Goal: Task Accomplishment & Management: Manage account settings

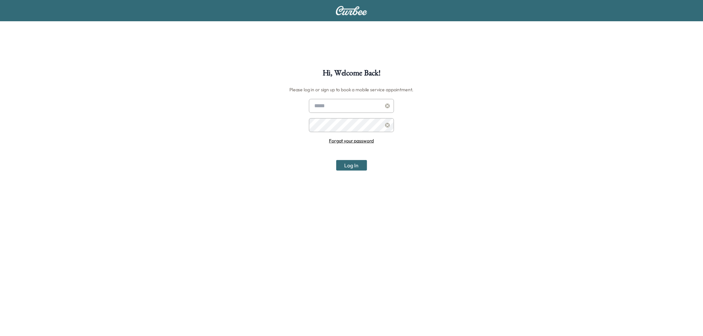
type input "**********"
click at [352, 168] on button "Log In" at bounding box center [351, 165] width 31 height 11
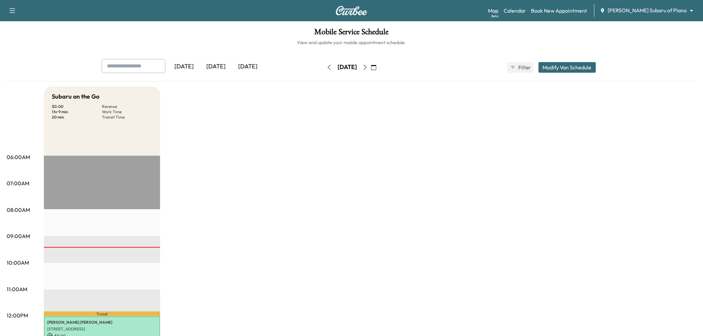
click at [216, 65] on div "[DATE]" at bounding box center [216, 66] width 32 height 15
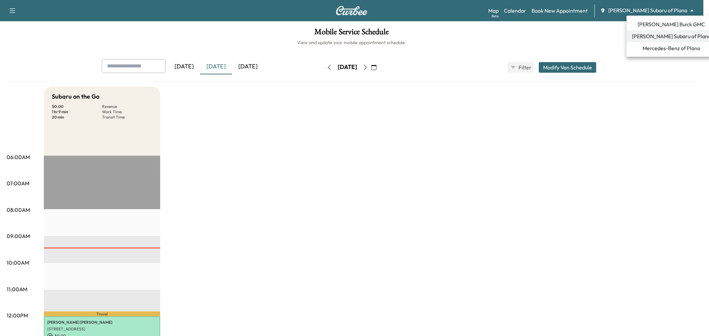
click at [658, 6] on body "Support Log Out Map Beta Calendar Book New Appointment Ewing Subaru of Plano **…" at bounding box center [354, 168] width 709 height 336
click at [657, 22] on span "[PERSON_NAME] Buick GMC" at bounding box center [671, 24] width 67 height 8
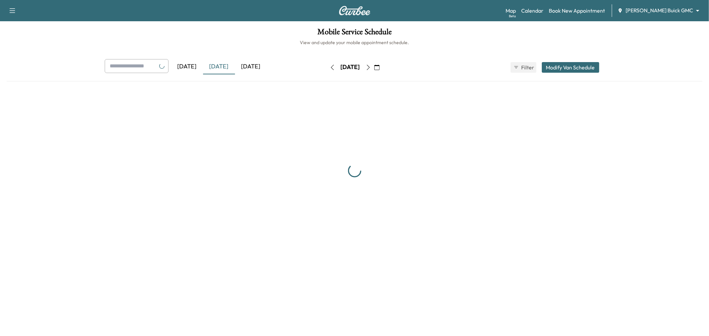
click at [657, 11] on body "Support Log Out Map Beta Calendar Book New Appointment Ewing Buick GMC ********…" at bounding box center [354, 168] width 709 height 336
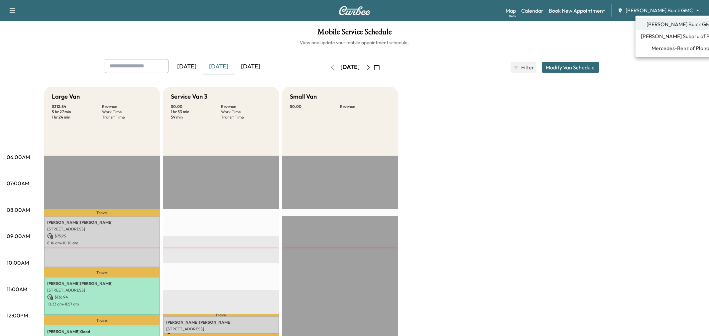
click at [672, 24] on span "[PERSON_NAME] Buick GMC" at bounding box center [680, 24] width 67 height 8
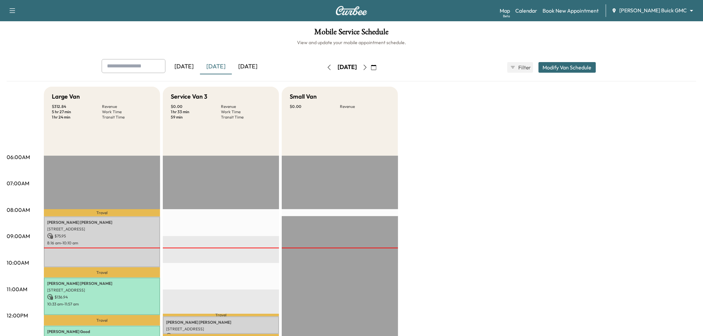
click at [537, 144] on div "Large Van $ 312.84 Revenue 5 hr 27 min Work Time 1 hr 24 min Transit Time Trave…" at bounding box center [370, 336] width 653 height 499
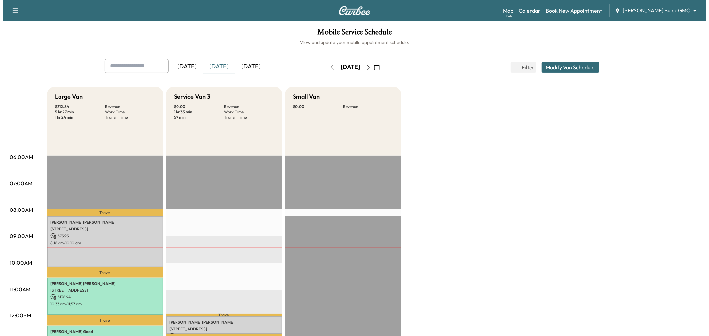
scroll to position [74, 0]
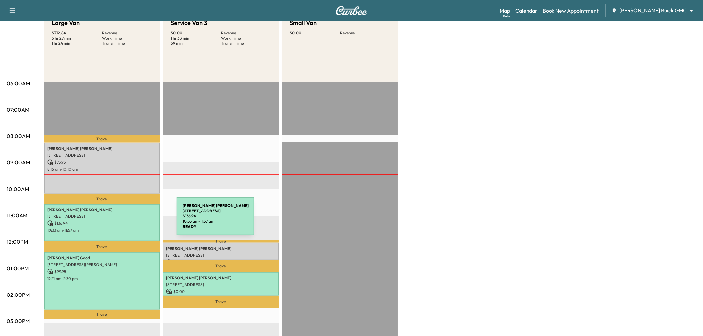
click at [127, 221] on p "$ 136.94" at bounding box center [102, 224] width 110 height 6
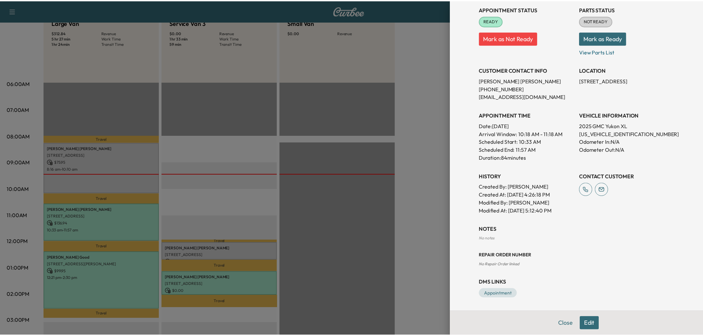
scroll to position [0, 0]
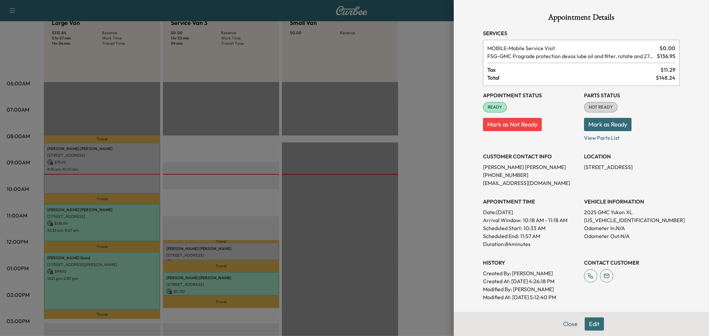
click at [362, 227] on div at bounding box center [354, 168] width 709 height 336
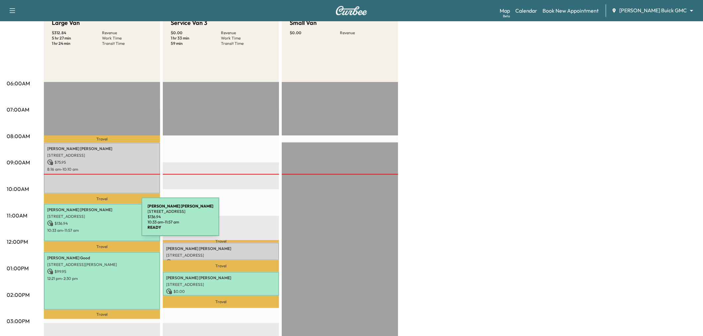
click at [95, 214] on p "[STREET_ADDRESS]" at bounding box center [102, 216] width 110 height 5
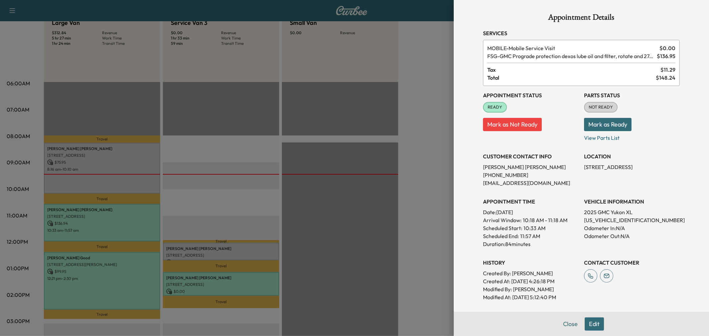
click at [592, 328] on button "Edit" at bounding box center [594, 324] width 19 height 13
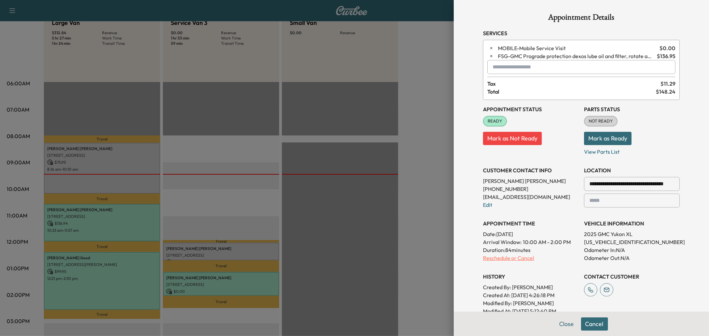
click at [512, 258] on p "Reschedule or Cancel" at bounding box center [531, 258] width 96 height 8
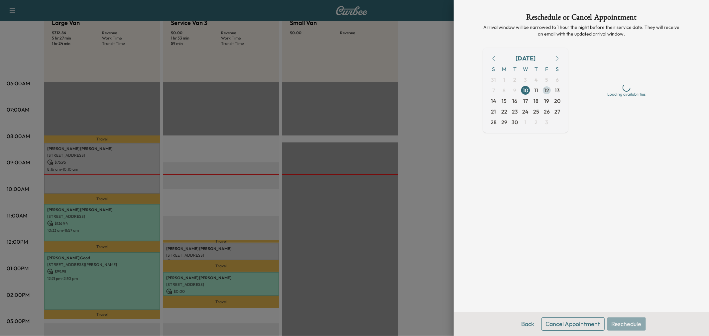
click at [546, 89] on span "12" at bounding box center [547, 90] width 5 height 8
click at [638, 100] on div "Mid-day 10 am - 2 pm" at bounding box center [627, 101] width 96 height 19
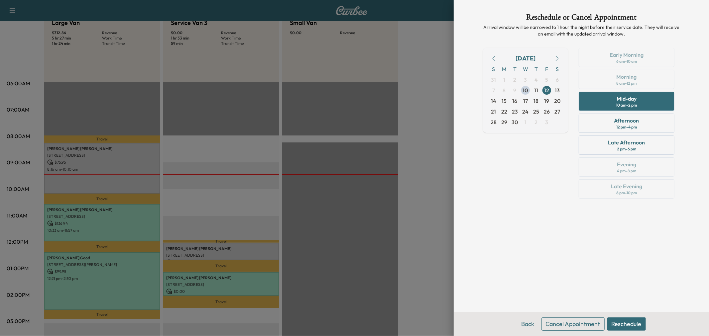
click at [630, 324] on button "Reschedule" at bounding box center [626, 324] width 39 height 13
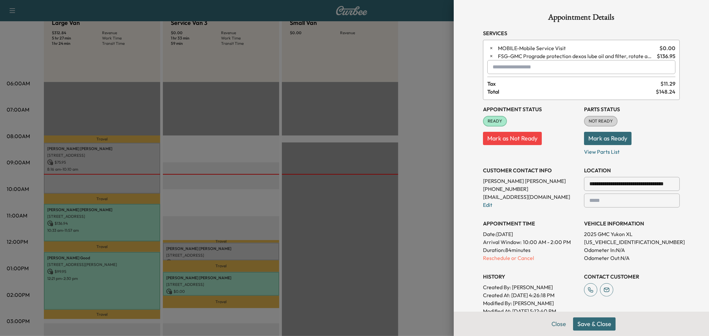
drag, startPoint x: 584, startPoint y: 323, endPoint x: 584, endPoint y: 318, distance: 4.3
click at [584, 323] on button "Save & Close" at bounding box center [594, 324] width 43 height 13
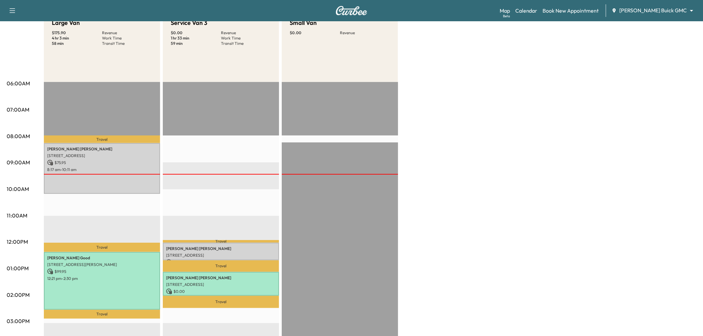
scroll to position [37, 0]
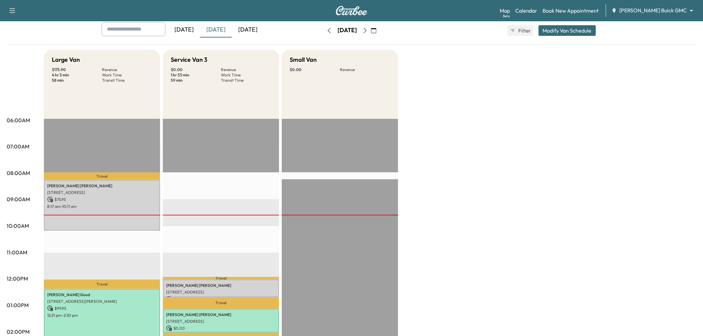
click at [367, 29] on icon "button" at bounding box center [365, 30] width 3 height 5
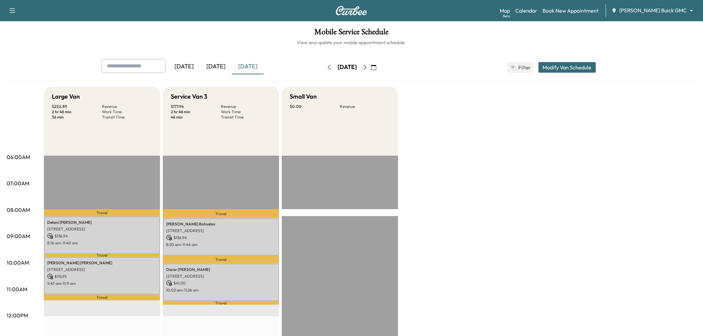
click at [368, 68] on icon "button" at bounding box center [365, 67] width 5 height 5
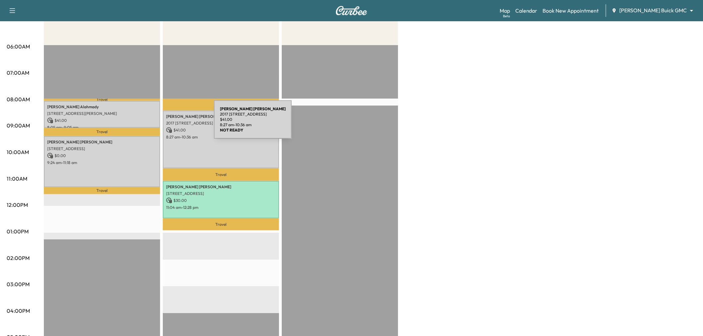
scroll to position [148, 0]
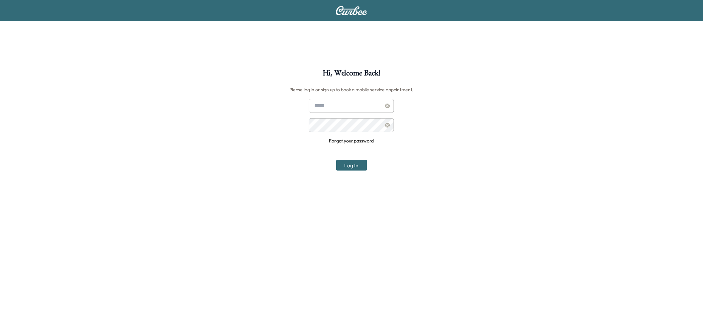
type input "**********"
click at [350, 166] on button "Log In" at bounding box center [351, 165] width 31 height 11
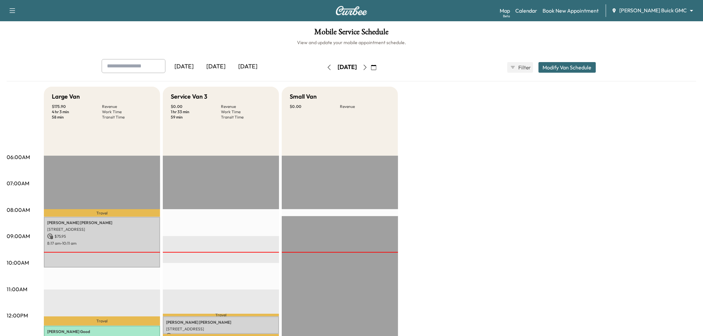
click at [368, 67] on icon "button" at bounding box center [365, 67] width 5 height 5
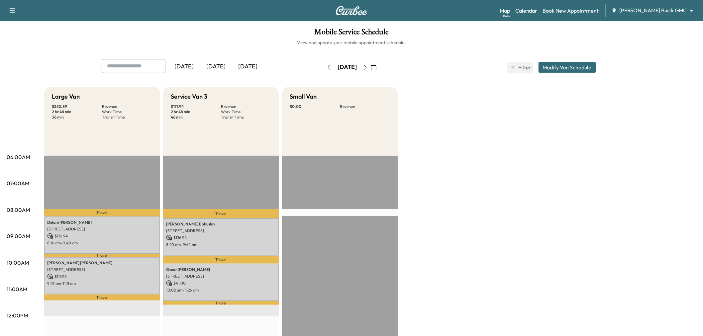
click at [652, 8] on body "Support Log Out Map Beta Calendar Book New Appointment Ewing Buick GMC ********…" at bounding box center [351, 168] width 703 height 336
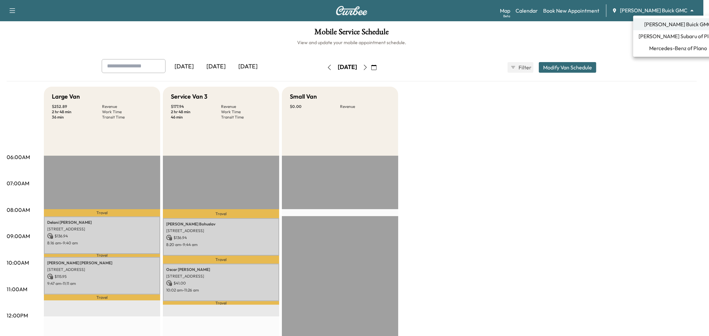
click at [667, 37] on span "[PERSON_NAME] Subaru of Plano" at bounding box center [678, 36] width 79 height 8
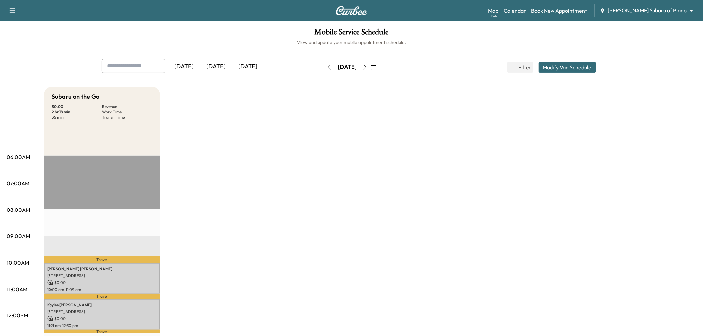
click at [368, 67] on icon "button" at bounding box center [365, 67] width 5 height 5
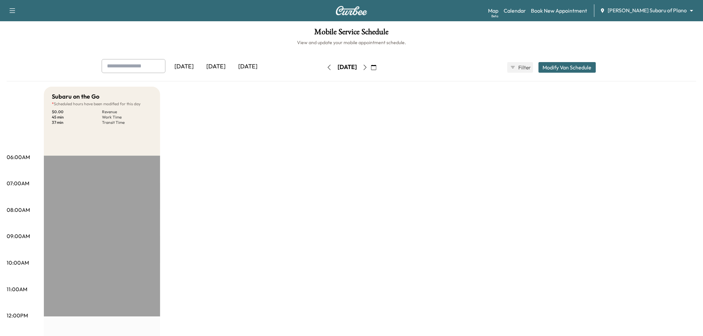
drag, startPoint x: 575, startPoint y: 70, endPoint x: 572, endPoint y: 73, distance: 4.3
click at [575, 70] on button "Modify Van Schedule" at bounding box center [568, 67] width 58 height 11
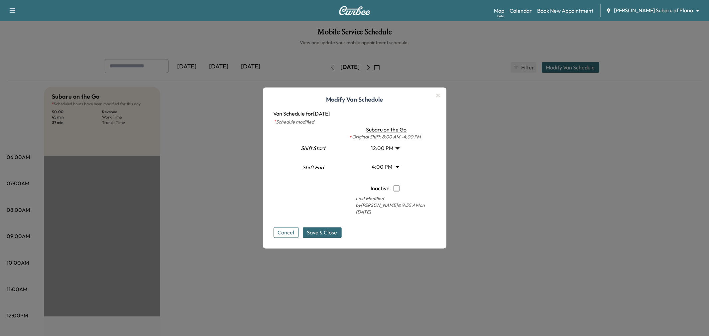
click at [379, 154] on body "Support Log Out Map Beta Calendar Book New Appointment Ewing Subaru of Plano **…" at bounding box center [354, 168] width 709 height 336
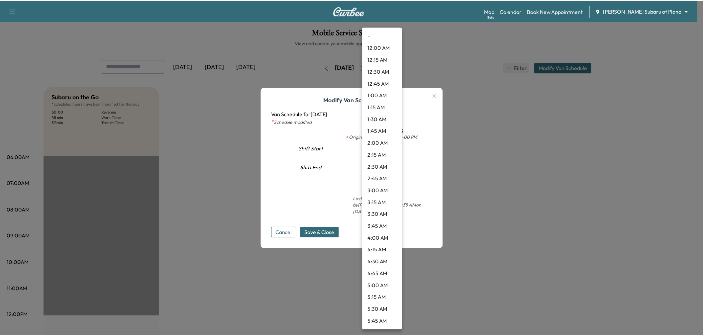
scroll to position [442, 0]
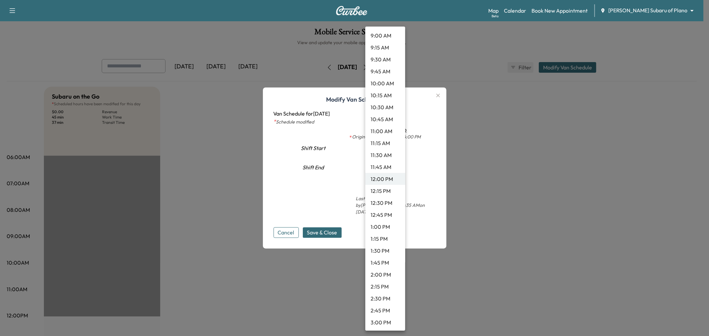
click at [380, 227] on li "1:00 PM" at bounding box center [385, 227] width 40 height 12
type input "**"
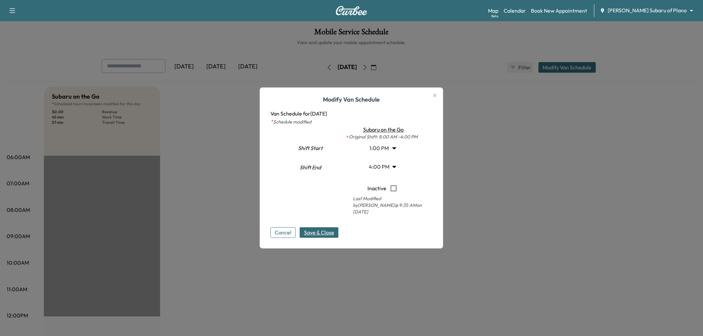
click at [330, 231] on span "Save & Close" at bounding box center [319, 233] width 30 height 8
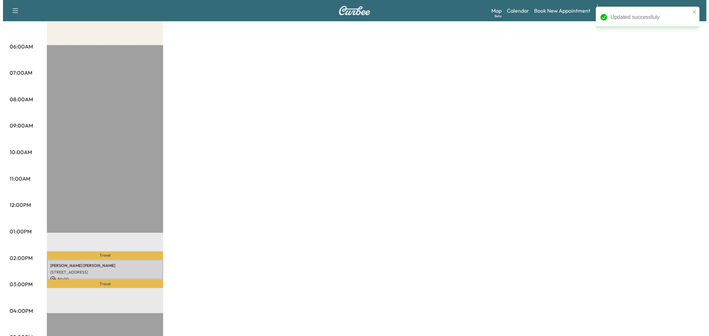
scroll to position [0, 0]
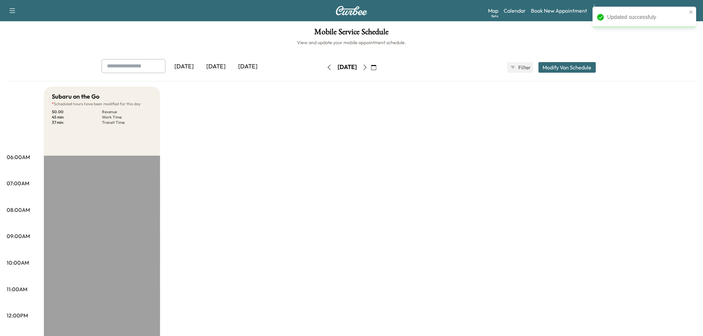
click at [209, 67] on div "[DATE]" at bounding box center [216, 66] width 32 height 15
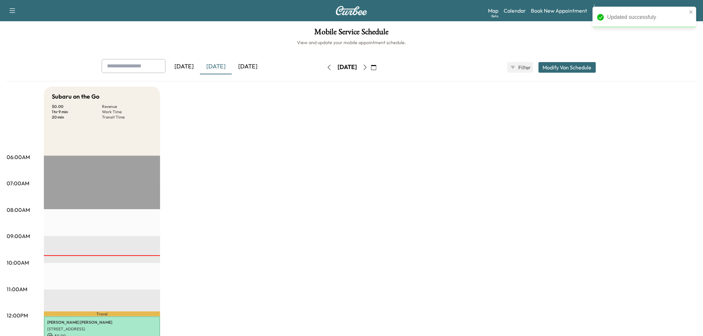
click at [252, 63] on div "[DATE]" at bounding box center [248, 66] width 32 height 15
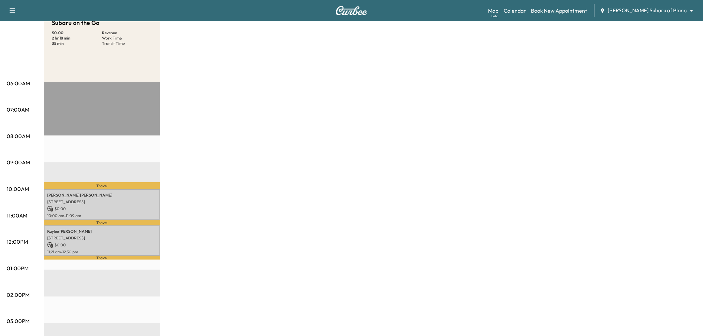
scroll to position [37, 0]
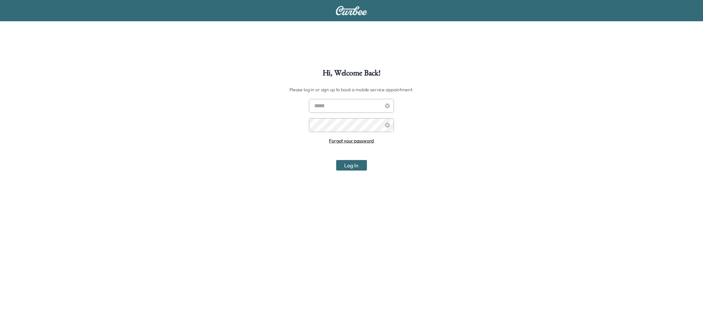
type input "**********"
click at [353, 167] on button "Log In" at bounding box center [351, 165] width 31 height 11
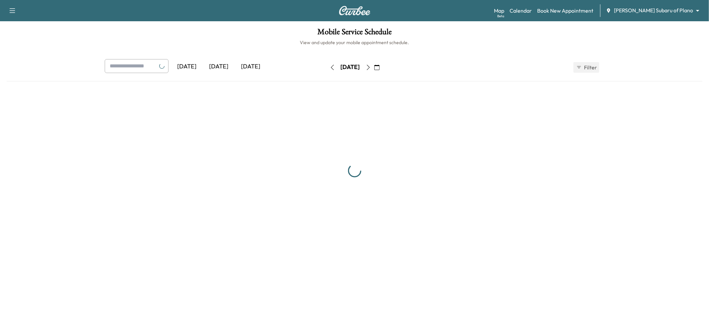
click at [672, 15] on div "Map Beta Calendar Book New Appointment [PERSON_NAME] Subaru of Plano ******** ​" at bounding box center [599, 10] width 210 height 13
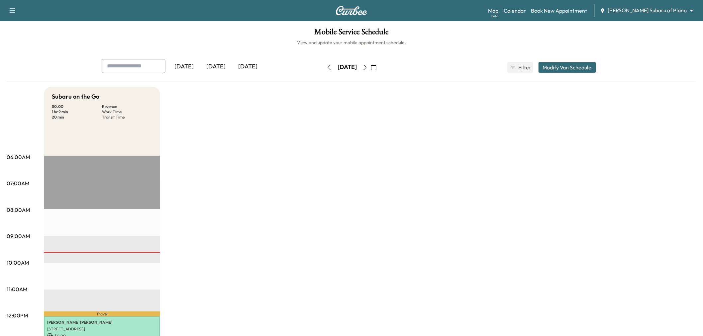
click at [668, 10] on body "Support Log Out Map Beta Calendar Book New Appointment Ewing Subaru of Plano **…" at bounding box center [351, 168] width 703 height 336
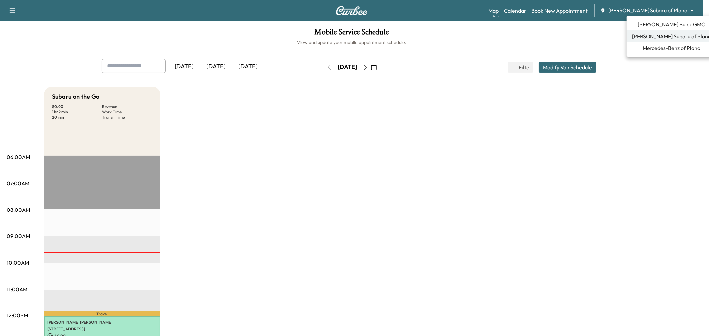
click at [673, 47] on span "Mercedes-Benz of Plano" at bounding box center [672, 48] width 58 height 8
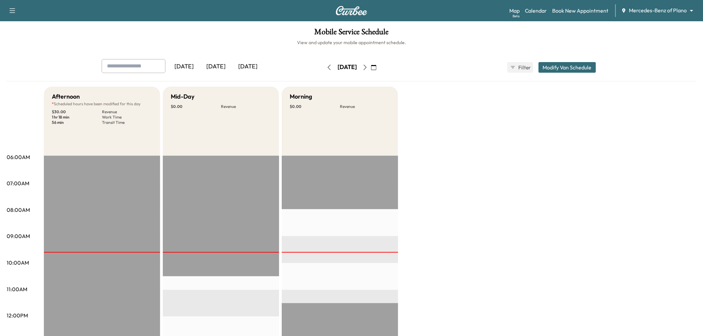
click at [368, 68] on icon "button" at bounding box center [365, 67] width 5 height 5
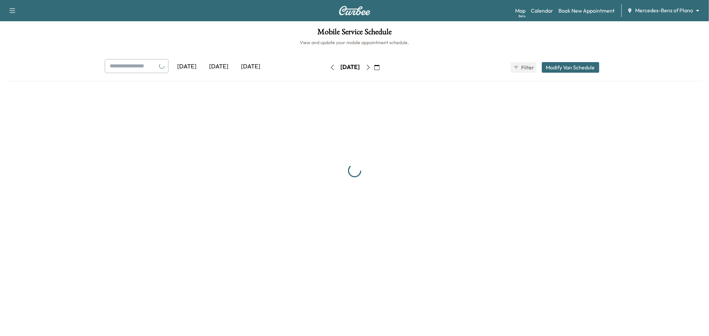
click at [371, 68] on icon "button" at bounding box center [368, 67] width 5 height 5
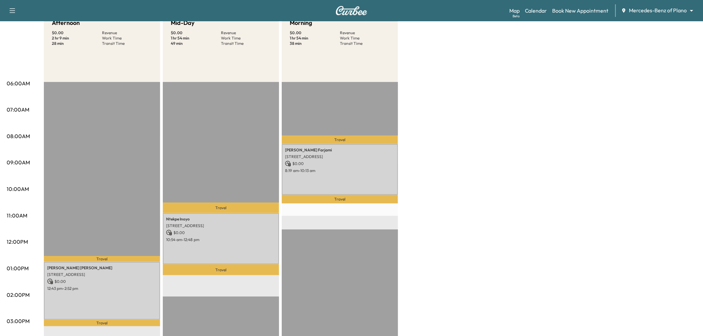
scroll to position [111, 0]
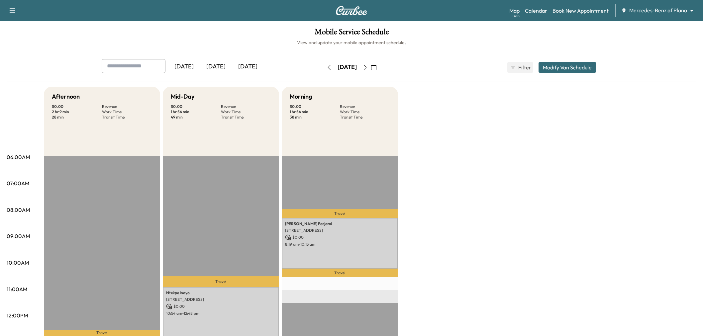
scroll to position [111, 0]
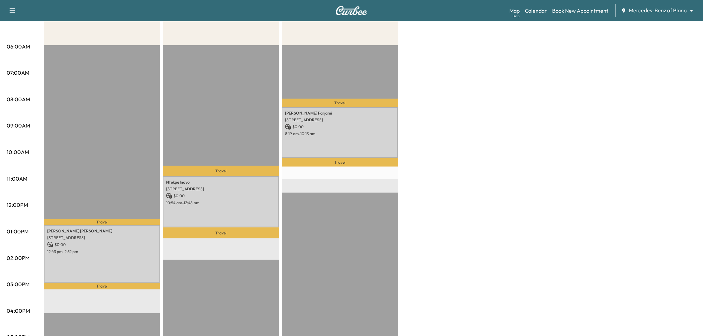
click at [646, 8] on body "Support Log Out Map Beta Calendar Book New Appointment Mercedes-Benz of Plano *…" at bounding box center [351, 57] width 703 height 336
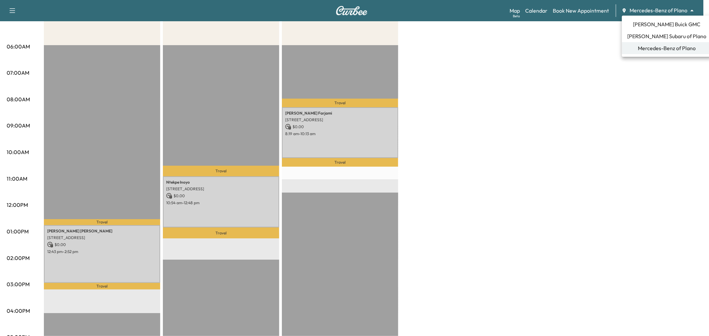
click at [660, 25] on span "Ewing Buick GMC" at bounding box center [666, 24] width 67 height 8
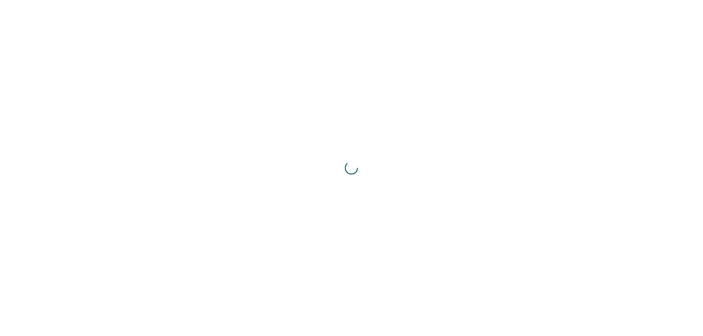
scroll to position [0, 0]
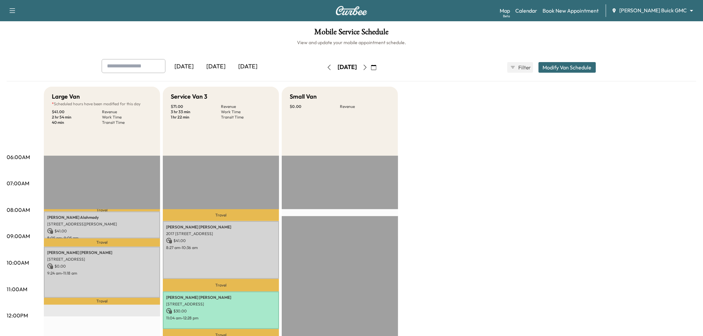
click at [327, 67] on icon "button" at bounding box center [329, 67] width 5 height 5
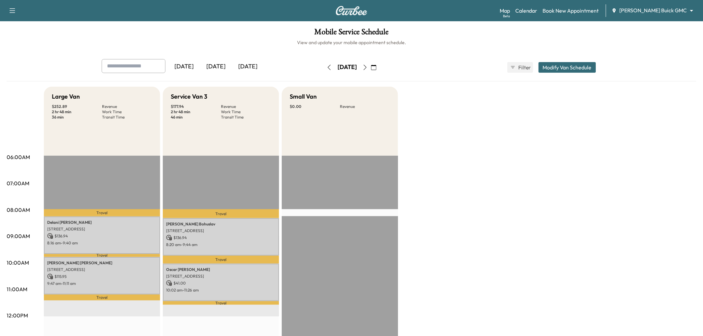
click at [324, 68] on button "button" at bounding box center [329, 67] width 11 height 11
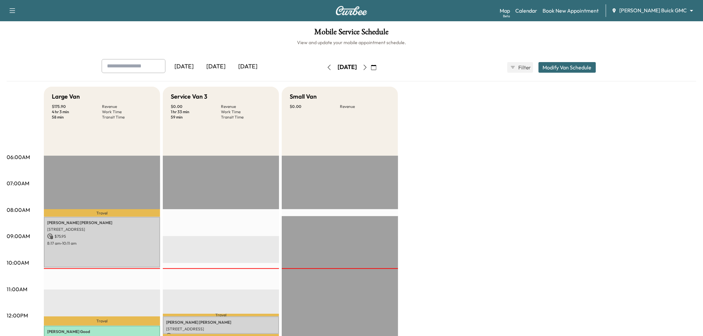
click at [368, 70] on icon "button" at bounding box center [365, 67] width 5 height 5
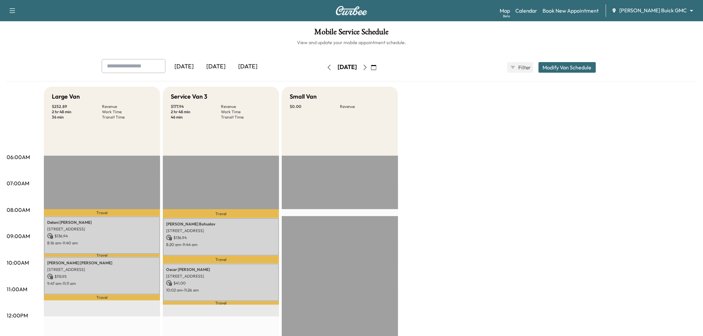
click at [327, 69] on icon "button" at bounding box center [329, 67] width 5 height 5
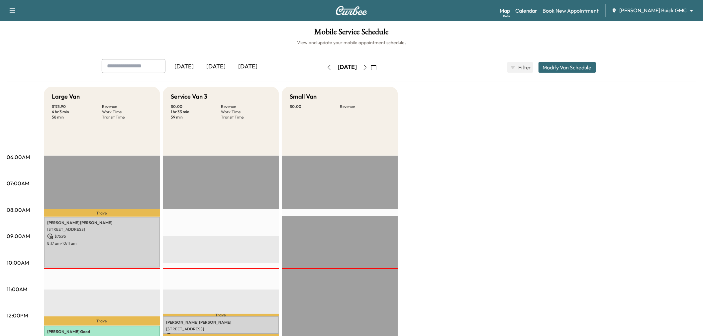
drag, startPoint x: 390, startPoint y: 66, endPoint x: 382, endPoint y: 71, distance: 9.1
click at [368, 67] on icon "button" at bounding box center [365, 67] width 5 height 5
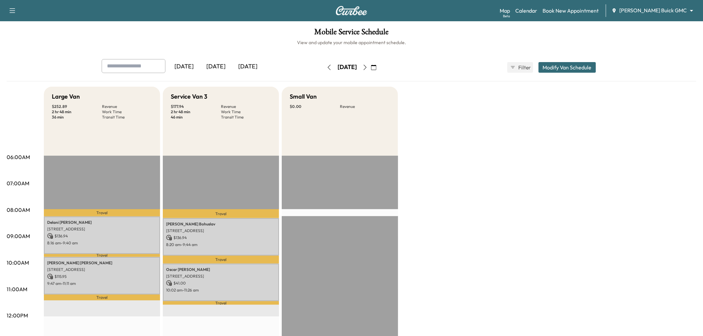
click at [368, 67] on icon "button" at bounding box center [365, 67] width 5 height 5
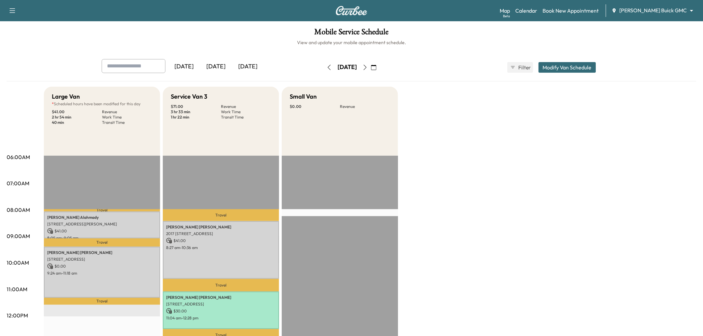
click at [434, 111] on div "Large Van * Scheduled hours have been modified for this day $ 41.00 Revenue 2 h…" at bounding box center [370, 336] width 653 height 499
click at [324, 63] on button "button" at bounding box center [329, 67] width 11 height 11
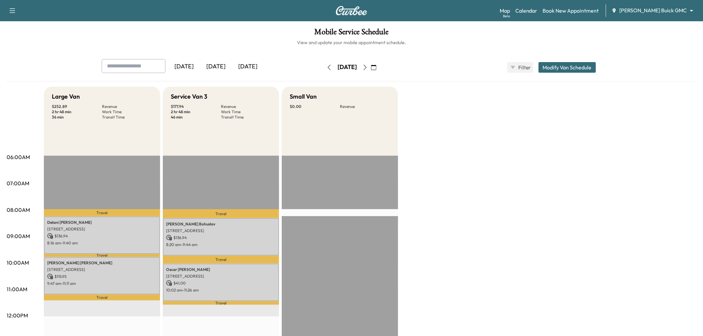
click at [561, 67] on button "Modify Van Schedule" at bounding box center [568, 67] width 58 height 11
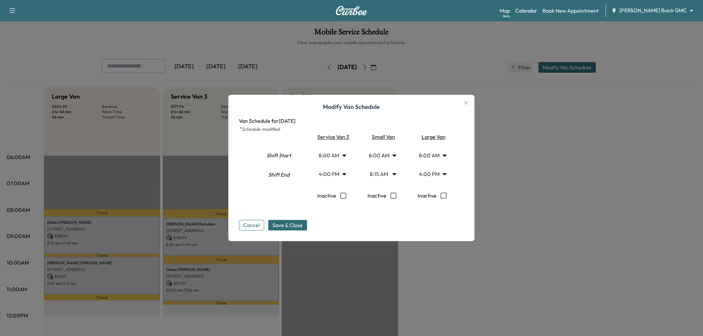
click at [637, 159] on div at bounding box center [351, 168] width 703 height 336
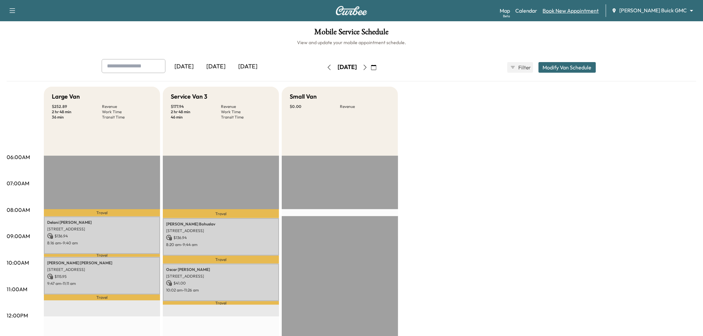
click at [588, 12] on link "Book New Appointment" at bounding box center [571, 11] width 56 height 8
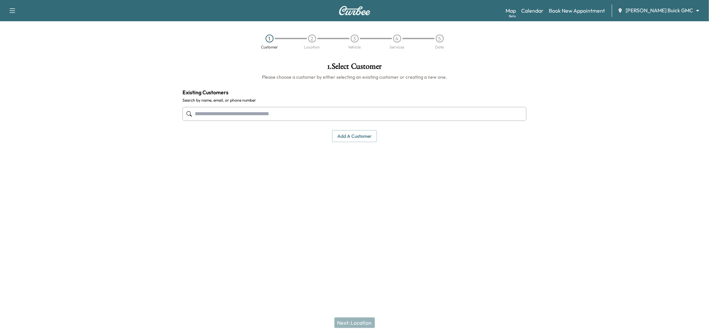
click at [287, 121] on input "text" at bounding box center [355, 114] width 344 height 14
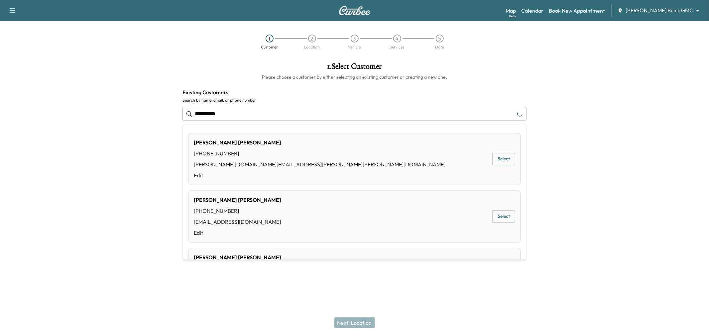
click at [248, 114] on input "**********" at bounding box center [355, 114] width 344 height 14
click at [500, 161] on button "Select" at bounding box center [503, 159] width 23 height 12
type input "**********"
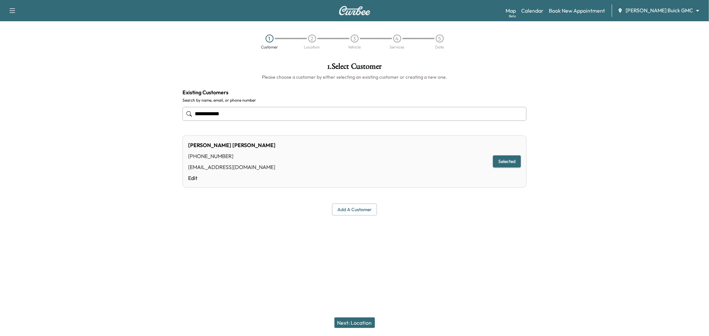
click at [361, 320] on button "Next: Location" at bounding box center [354, 323] width 41 height 11
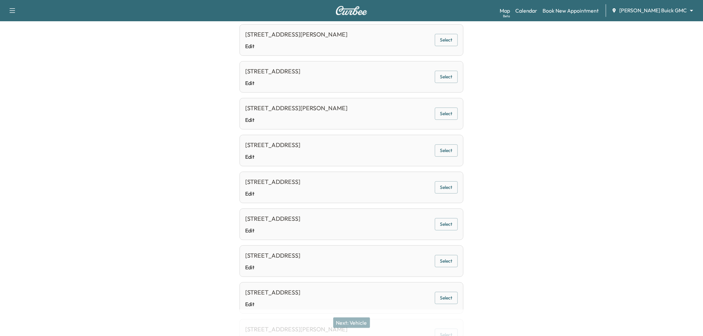
scroll to position [369, 0]
click at [451, 295] on button "Select" at bounding box center [446, 298] width 23 height 12
click at [349, 321] on button "Next: Vehicle" at bounding box center [351, 323] width 37 height 11
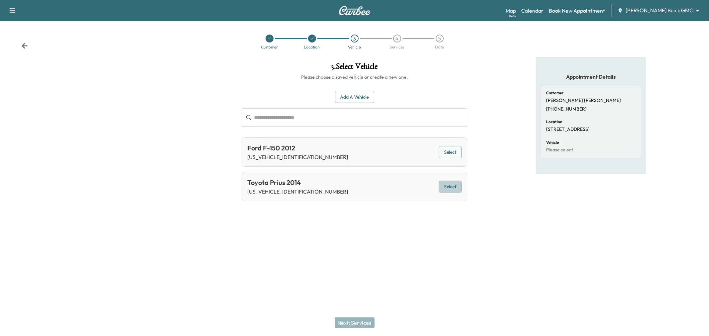
click at [453, 193] on button "Select" at bounding box center [450, 187] width 23 height 12
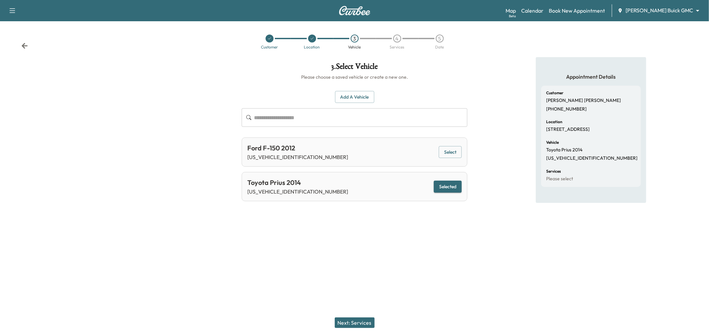
click at [447, 185] on button "Selected" at bounding box center [448, 187] width 28 height 12
click at [454, 151] on button "Select" at bounding box center [450, 152] width 23 height 12
click at [354, 321] on button "Next: Services" at bounding box center [355, 323] width 40 height 11
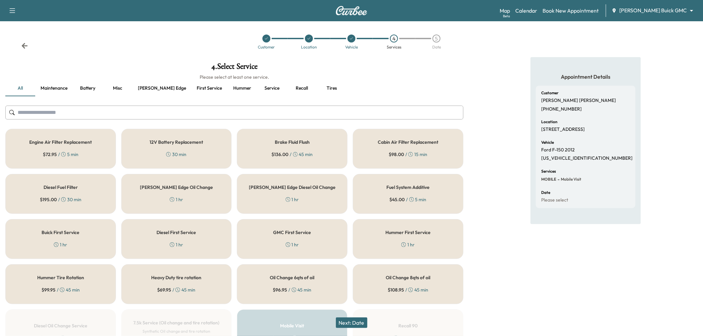
click at [287, 84] on button "Recall" at bounding box center [302, 88] width 30 height 16
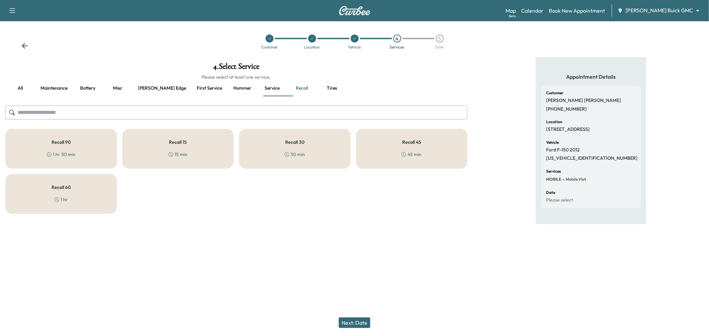
click at [96, 192] on div "Recall 60 1 hr" at bounding box center [61, 194] width 112 height 40
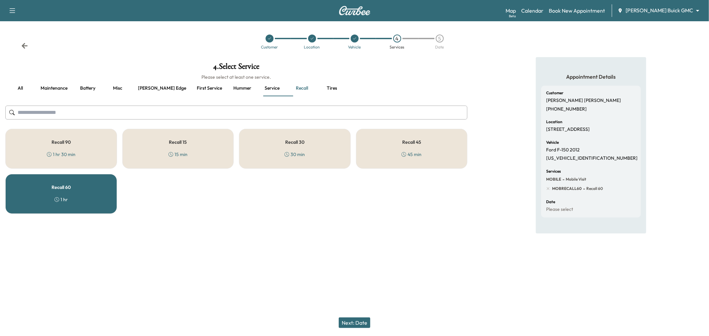
click at [357, 324] on button "Next: Date" at bounding box center [355, 323] width 32 height 11
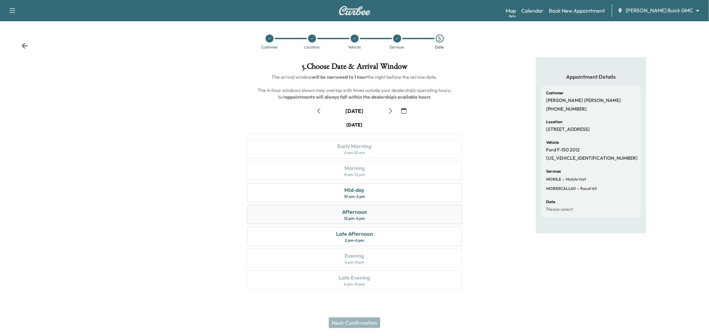
click at [381, 213] on div "Afternoon 12 pm - 4 pm" at bounding box center [354, 214] width 215 height 19
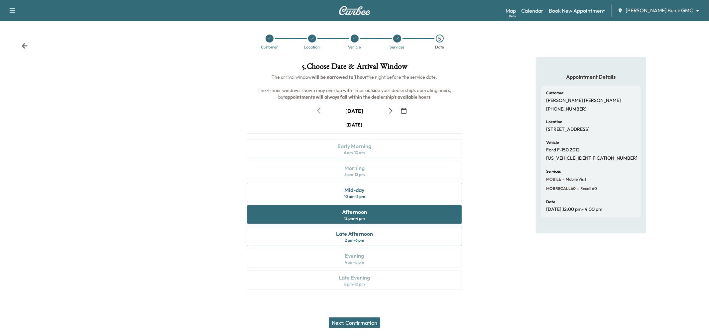
click at [350, 321] on button "Next: Confirmation" at bounding box center [355, 323] width 52 height 11
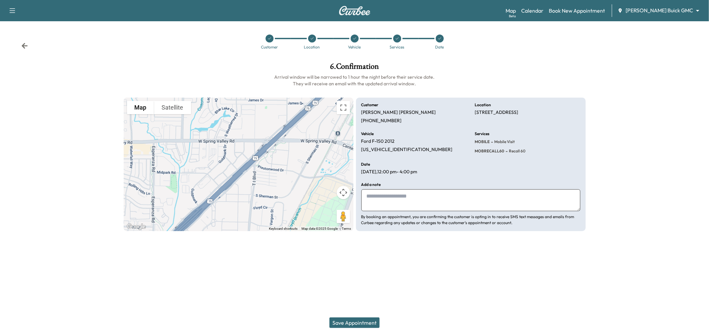
click at [348, 319] on button "Save Appointment" at bounding box center [354, 323] width 50 height 11
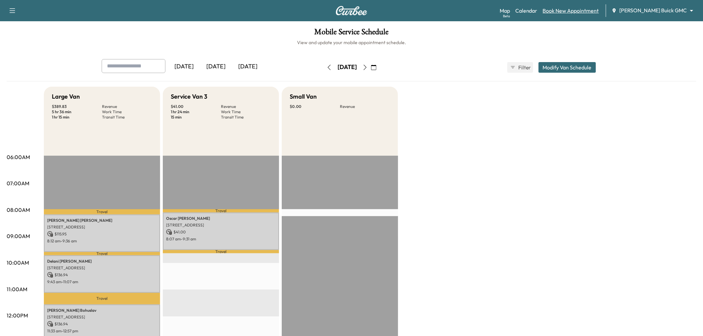
click at [587, 7] on link "Book New Appointment" at bounding box center [571, 11] width 56 height 8
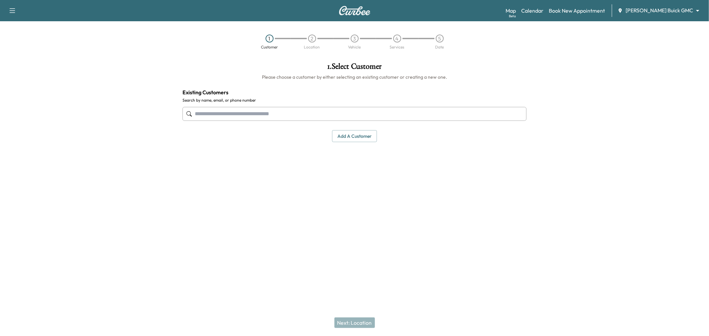
click at [253, 115] on input "text" at bounding box center [355, 114] width 344 height 14
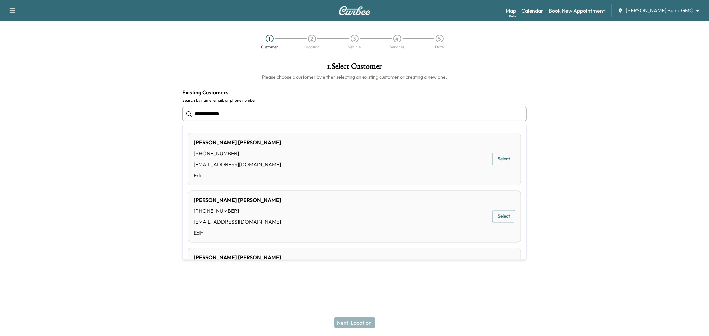
click at [486, 159] on div "John Wallace (903) 267-7597 jwallace@ewingautogroup.com Edit Select" at bounding box center [354, 159] width 333 height 52
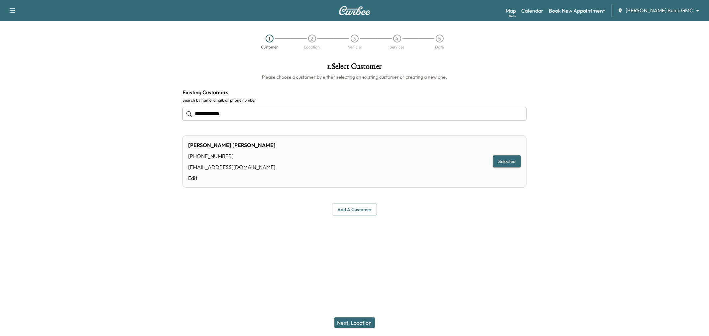
type input "**********"
click at [361, 320] on button "Next: Location" at bounding box center [354, 323] width 41 height 11
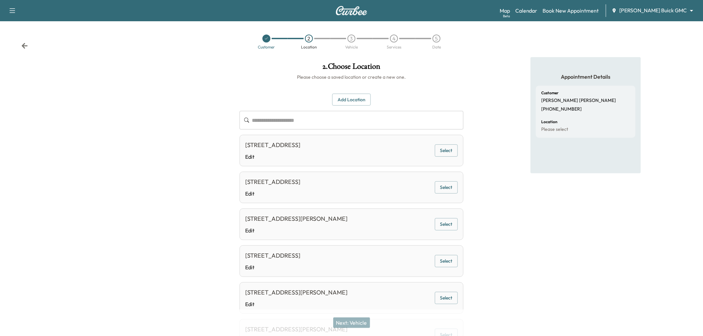
drag, startPoint x: 453, startPoint y: 193, endPoint x: 445, endPoint y: 197, distance: 9.5
click at [453, 193] on button "Select" at bounding box center [446, 188] width 23 height 12
click at [350, 315] on div "Next: Vehicle" at bounding box center [351, 323] width 703 height 27
click at [349, 320] on button "Next: Vehicle" at bounding box center [351, 323] width 37 height 11
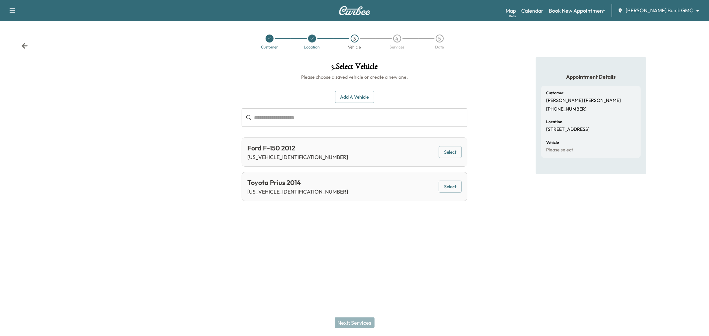
click at [292, 190] on p "JTDKN3DU7E1820148" at bounding box center [297, 192] width 101 height 8
copy p "JTDKN3DU7E1820148"
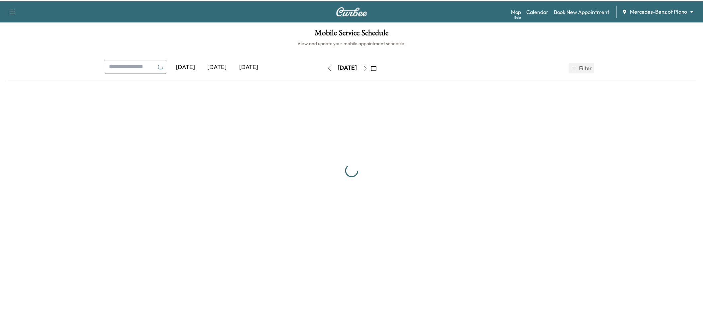
scroll to position [111, 0]
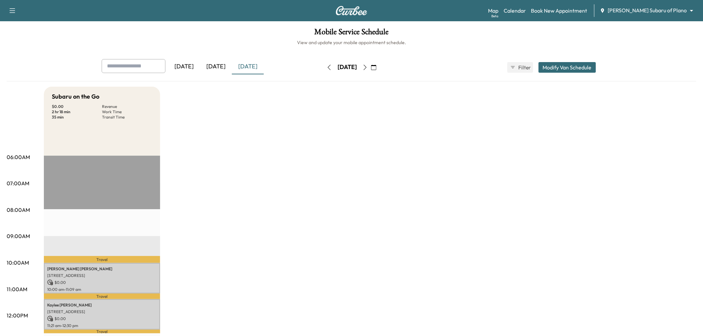
click at [218, 67] on div "[DATE]" at bounding box center [216, 66] width 32 height 15
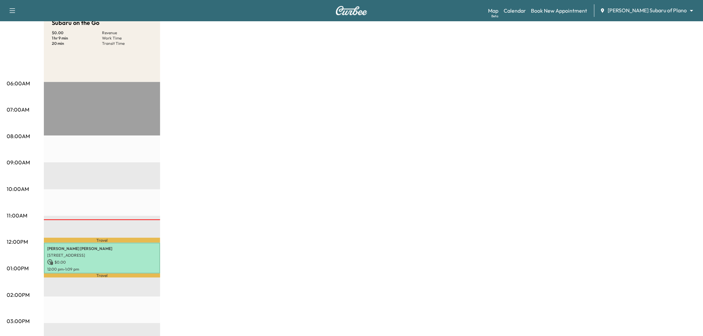
scroll to position [111, 0]
